Goal: Task Accomplishment & Management: Use online tool/utility

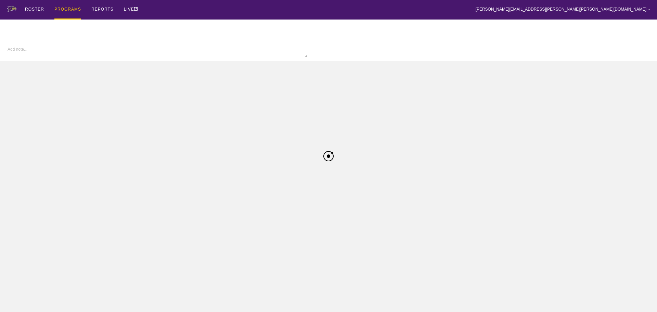
type textarea "x"
type input "Volleyball FA25"
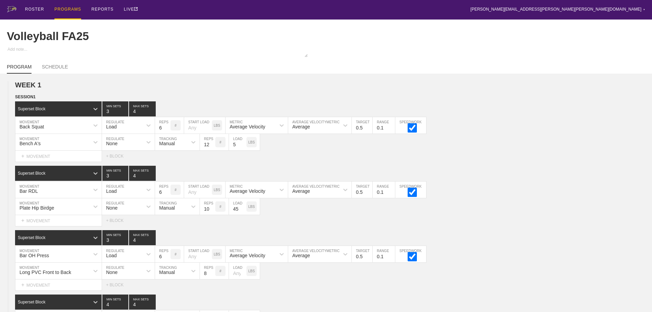
click at [429, 11] on div "ROSTER PROGRAMS REPORTS LIVE [PERSON_NAME][EMAIL_ADDRESS][PERSON_NAME][PERSON_N…" at bounding box center [326, 10] width 638 height 20
click at [30, 10] on div "ROSTER" at bounding box center [34, 10] width 19 height 20
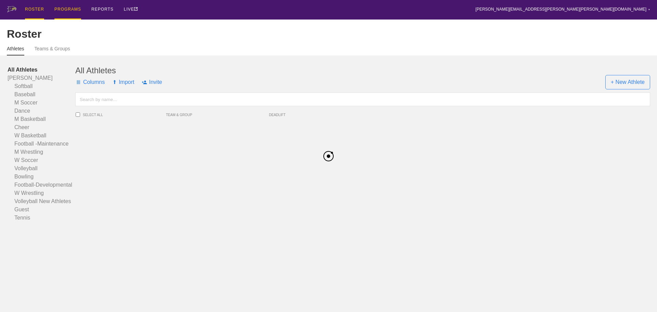
click at [64, 9] on div "PROGRAMS" at bounding box center [67, 10] width 27 height 20
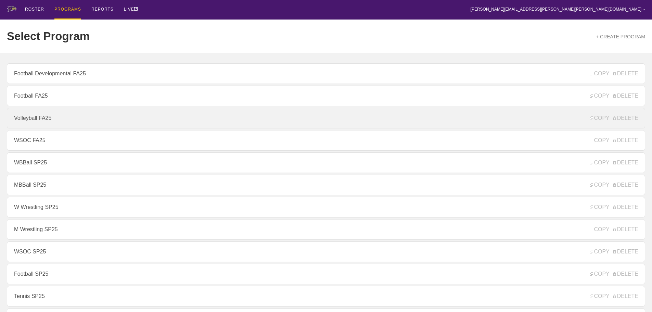
click at [37, 119] on link "Volleyball FA25" at bounding box center [326, 118] width 638 height 21
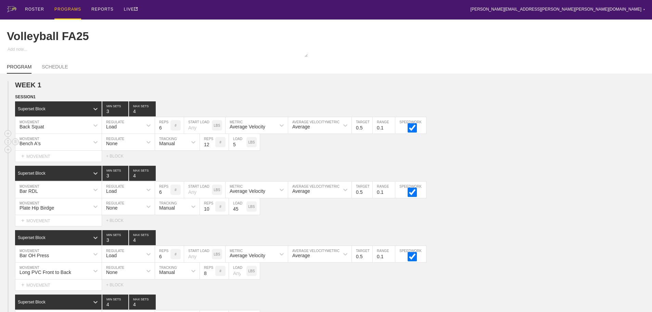
click at [513, 145] on div "Bench A's MOVEMENT None REGULATE Manual TRACKING 12 REPS # 5 LOAD LBS" at bounding box center [326, 142] width 652 height 17
click at [527, 191] on div "Bar RDL MOVEMENT Load REGULATE 6 REPS # START LOAD LBS Average Velocity METRIC …" at bounding box center [326, 189] width 652 height 17
click at [503, 181] on div "Superset Block 3 MIN SETS 4 MAX SETS" at bounding box center [333, 173] width 637 height 15
click at [537, 181] on div "Superset Block 3 MIN SETS 4 MAX SETS" at bounding box center [333, 173] width 637 height 15
click at [64, 8] on div "PROGRAMS" at bounding box center [67, 10] width 27 height 20
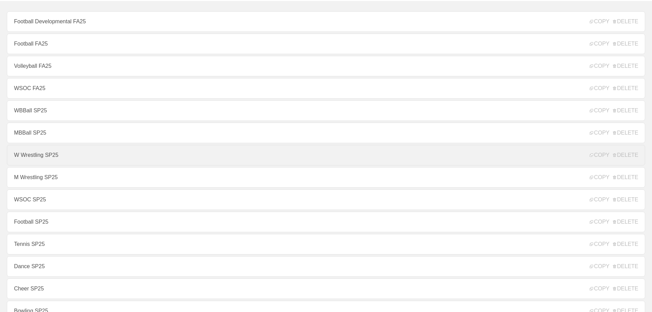
scroll to position [68, 0]
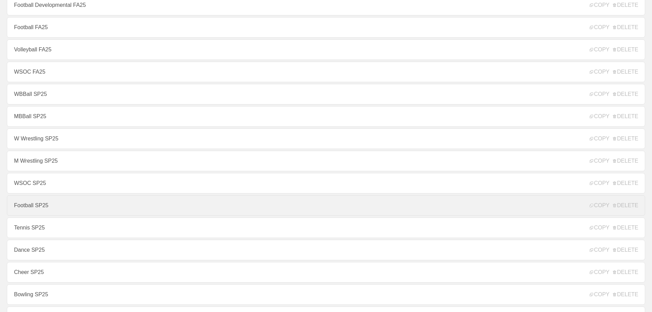
click at [51, 207] on link "Football SP25" at bounding box center [326, 205] width 638 height 21
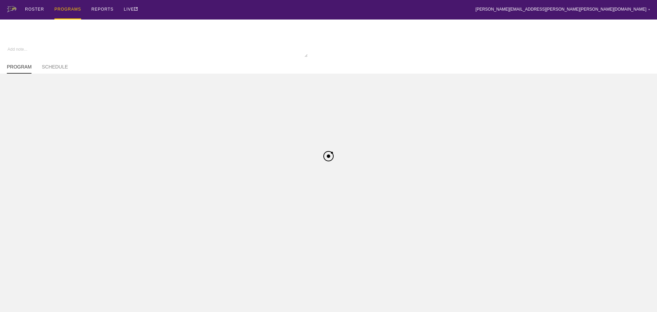
type textarea "x"
type input "Football SP25"
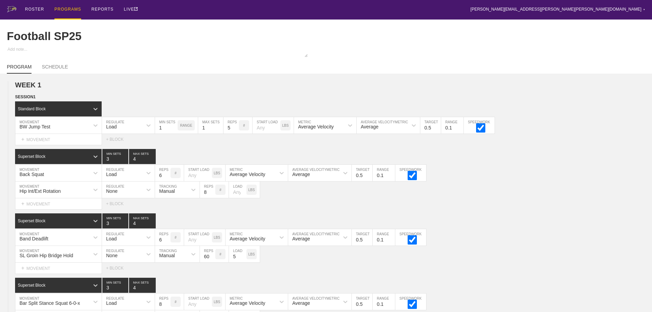
click at [379, 12] on div "ROSTER PROGRAMS REPORTS LIVE [PERSON_NAME][EMAIL_ADDRESS][PERSON_NAME][PERSON_N…" at bounding box center [326, 10] width 638 height 20
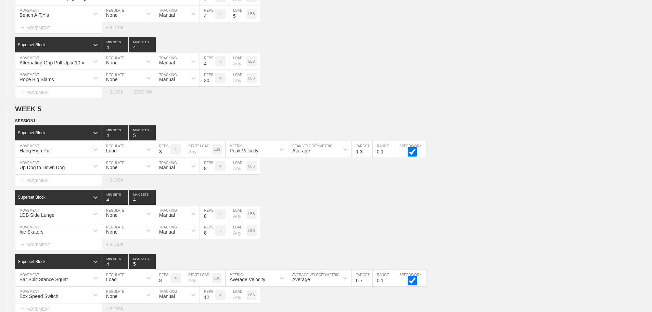
scroll to position [5653, 0]
click at [435, 211] on div "1DB Side Lunge MOVEMENT None REGULATE Manual TRACKING 8 REPS # LOAD LBS" at bounding box center [326, 213] width 652 height 17
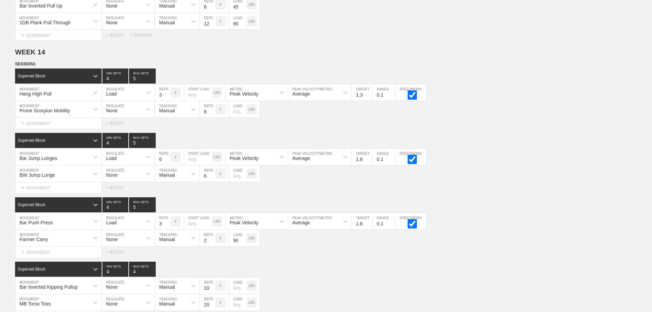
scroll to position [11417, 0]
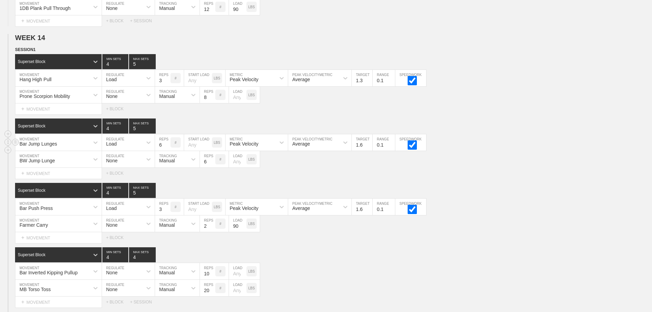
click at [526, 146] on div "Bar Jump Lunges MOVEMENT Load REGULATE 6 REPS # START LOAD LBS Peak Velocity ME…" at bounding box center [326, 142] width 652 height 17
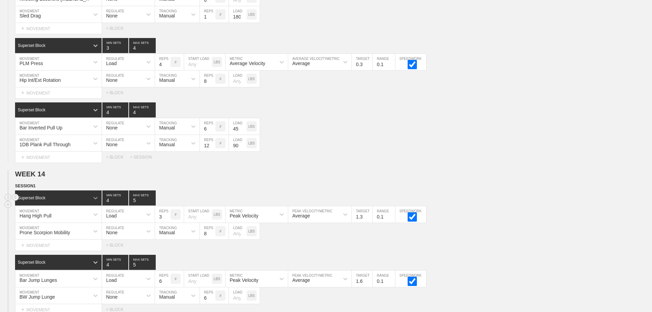
scroll to position [11177, 0]
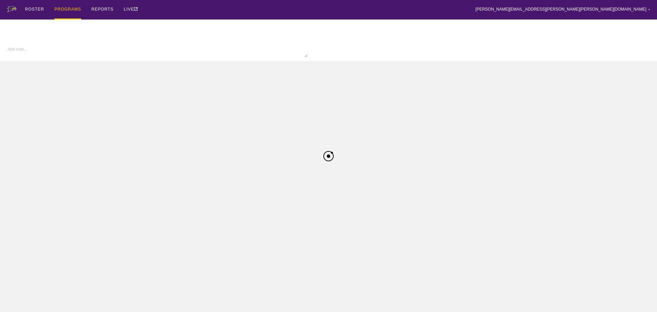
type textarea "x"
type input "Football SP25"
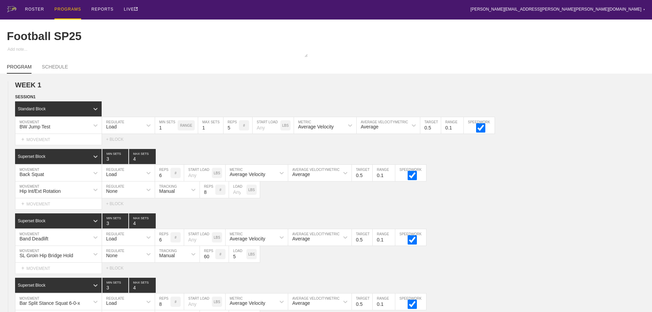
click at [63, 9] on div "PROGRAMS" at bounding box center [67, 10] width 27 height 20
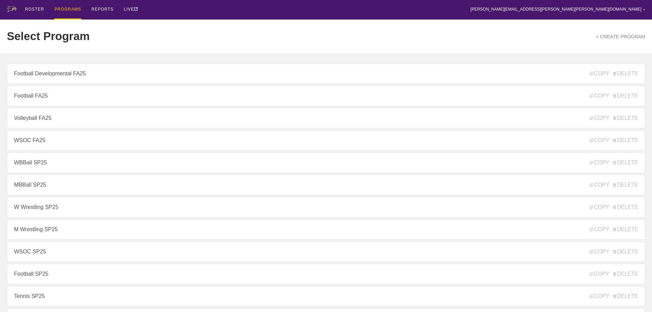
click at [171, 13] on div "ROSTER PROGRAMS REPORTS LIVE [PERSON_NAME][EMAIL_ADDRESS][PERSON_NAME][PERSON_N…" at bounding box center [326, 10] width 638 height 20
click at [167, 13] on div "ROSTER PROGRAMS REPORTS LIVE [PERSON_NAME][EMAIL_ADDRESS][PERSON_NAME][PERSON_N…" at bounding box center [326, 10] width 638 height 20
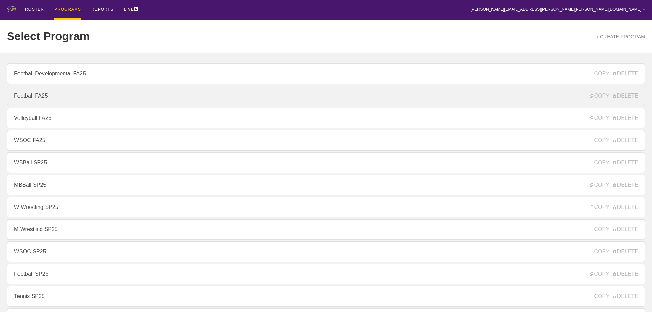
click at [38, 94] on link "Football FA25" at bounding box center [326, 96] width 638 height 21
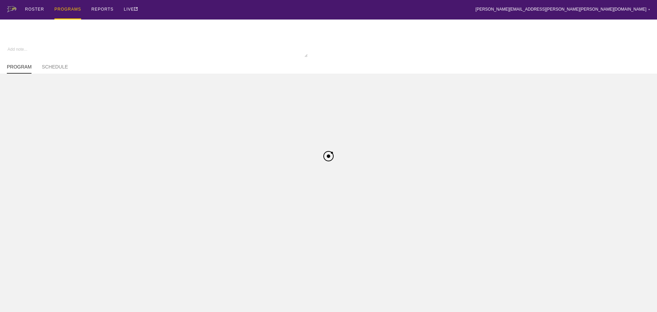
type textarea "x"
type input "Football FA25"
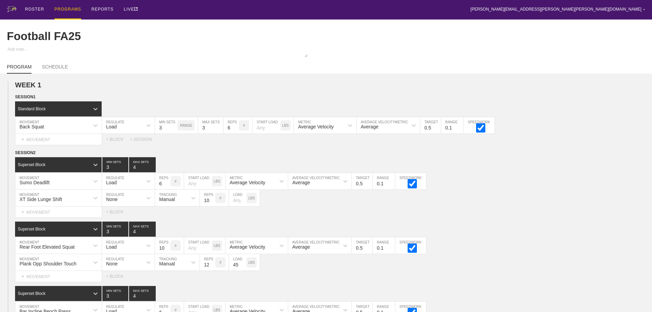
click at [581, 154] on div "WEEK 1 DUPLICATE DELETE SESSION 1 Standard Block DUPLICATE INSERT MOVEMENT AFTE…" at bounding box center [326, 245] width 652 height 329
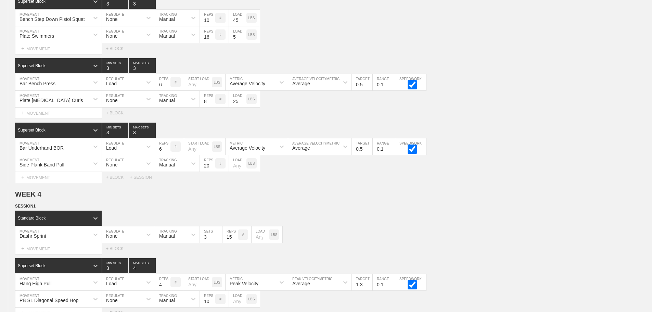
scroll to position [1981, 0]
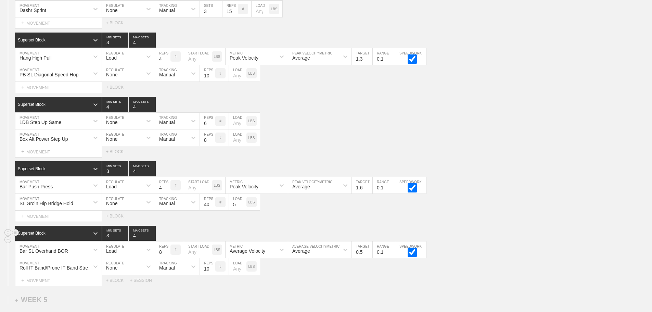
scroll to position [1878, 0]
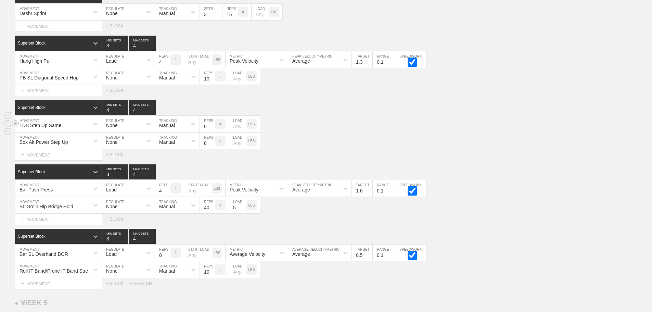
click at [378, 130] on div "1DB Step Up Same MOVEMENT None REGULATE Manual TRACKING 6 REPS # LOAD LBS" at bounding box center [326, 124] width 652 height 17
click at [551, 138] on div "Box Alt Power Step Up MOVEMENT None REGULATE Manual TRACKING 8 REPS # LOAD LBS" at bounding box center [326, 140] width 652 height 17
click at [503, 224] on div "Select... MOVEMENT + MOVEMENT + BLOCK" at bounding box center [326, 219] width 652 height 11
click at [562, 179] on div "Superset Block 3 MIN SETS 4 MAX SETS" at bounding box center [333, 171] width 637 height 15
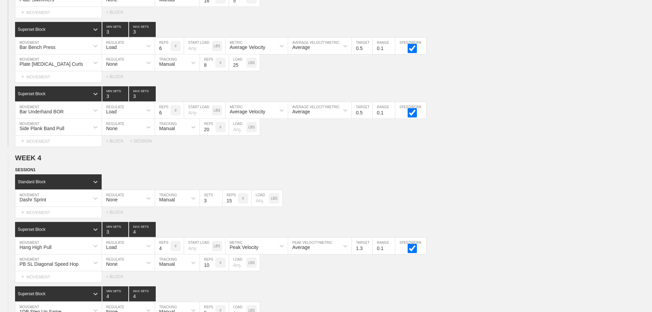
scroll to position [1673, 0]
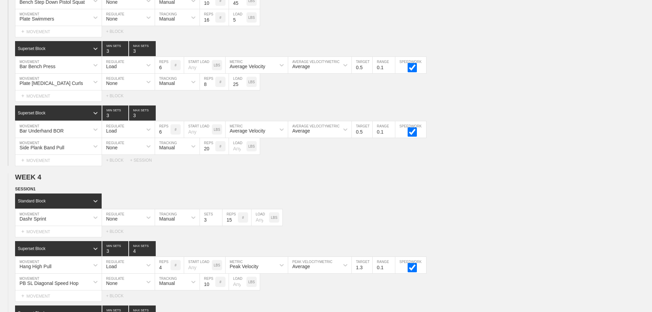
click at [524, 98] on div "Select... MOVEMENT + MOVEMENT + BLOCK" at bounding box center [326, 95] width 652 height 11
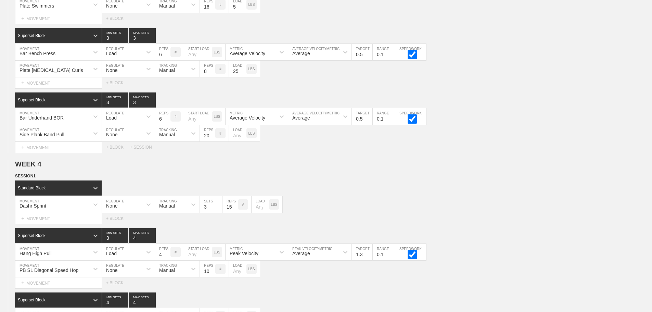
scroll to position [1694, 0]
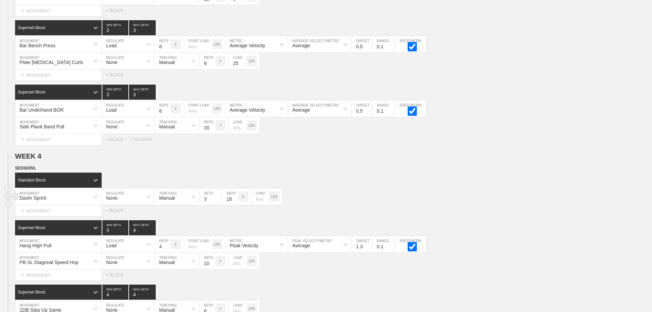
click at [235, 202] on input "16" at bounding box center [229, 196] width 15 height 16
click at [235, 202] on input "17" at bounding box center [229, 196] width 15 height 16
click at [235, 202] on input "18" at bounding box center [229, 196] width 15 height 16
click at [235, 202] on input "19" at bounding box center [229, 196] width 15 height 16
type input "20"
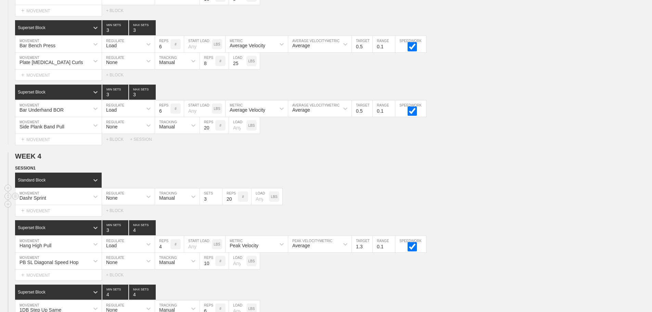
click at [235, 202] on input "20" at bounding box center [229, 196] width 15 height 16
click at [479, 204] on div "Dashr Sprint MOVEMENT None REGULATE Manual TRACKING 3 SETS 20 REPS # LOAD LBS" at bounding box center [326, 196] width 652 height 17
click at [492, 216] on div "Select... MOVEMENT + MOVEMENT + BLOCK" at bounding box center [326, 210] width 652 height 11
click at [485, 214] on div "Select... MOVEMENT + MOVEMENT + BLOCK" at bounding box center [326, 210] width 652 height 11
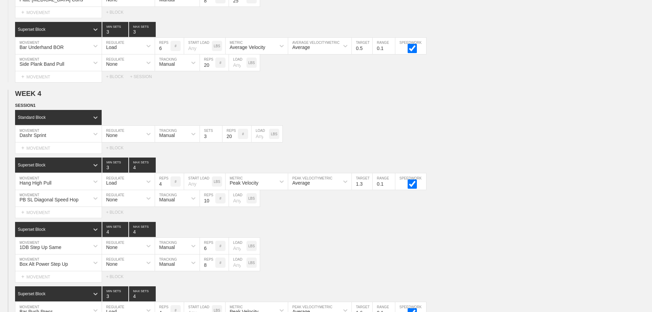
scroll to position [1762, 0]
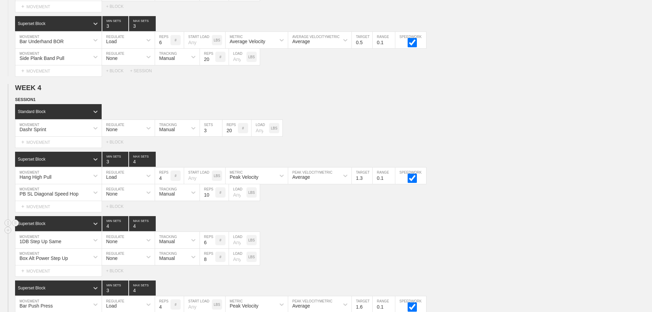
click at [515, 229] on div "Superset Block 4 MIN SETS 4 MAX SETS" at bounding box center [333, 223] width 637 height 15
click at [458, 231] on div "Superset Block 4 MIN SETS 4 MAX SETS" at bounding box center [333, 223] width 637 height 15
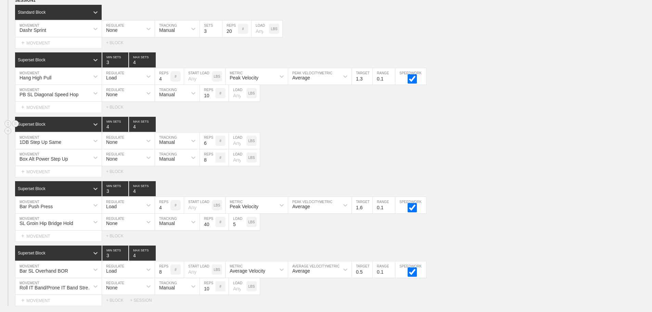
scroll to position [1899, 0]
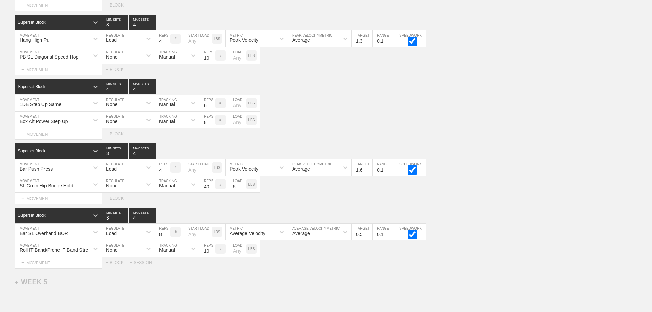
click at [451, 204] on div "Select... MOVEMENT + MOVEMENT + BLOCK" at bounding box center [326, 198] width 652 height 11
click at [473, 220] on div "Superset Block 3 MIN SETS 4 MAX SETS" at bounding box center [333, 215] width 637 height 15
click at [481, 202] on div "Select... MOVEMENT + MOVEMENT + BLOCK" at bounding box center [326, 198] width 652 height 11
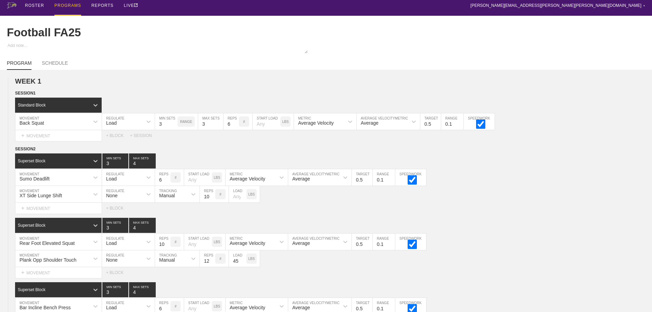
scroll to position [0, 0]
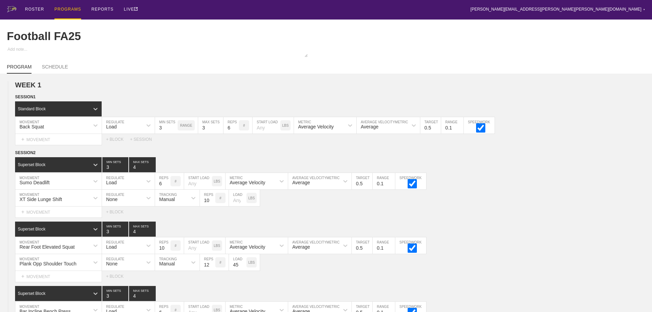
click at [293, 11] on div "ROSTER PROGRAMS REPORTS LIVE [PERSON_NAME][EMAIL_ADDRESS][PERSON_NAME][PERSON_N…" at bounding box center [326, 10] width 638 height 20
click at [66, 6] on div "PROGRAMS" at bounding box center [67, 10] width 27 height 20
